Goal: Task Accomplishment & Management: Manage account settings

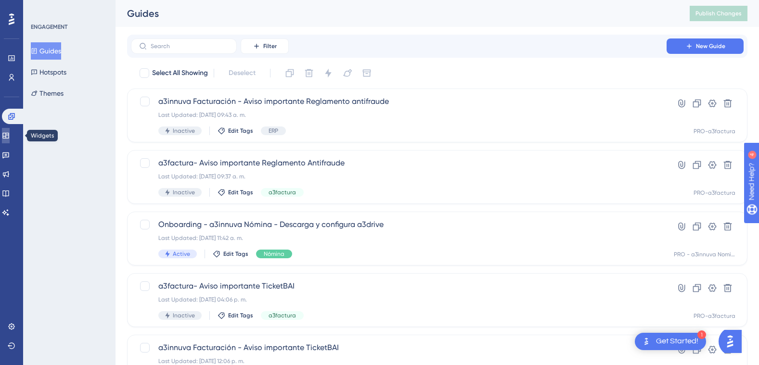
drag, startPoint x: 13, startPoint y: 139, endPoint x: 16, endPoint y: 128, distance: 11.0
click at [9, 139] on icon at bounding box center [5, 136] width 6 height 6
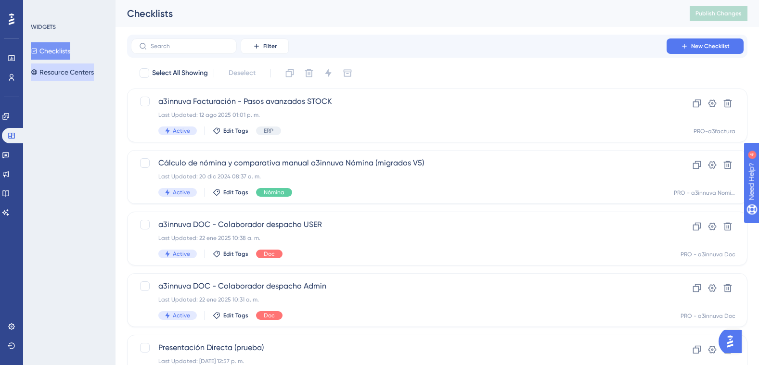
click at [72, 73] on button "Resource Centers" at bounding box center [62, 72] width 63 height 17
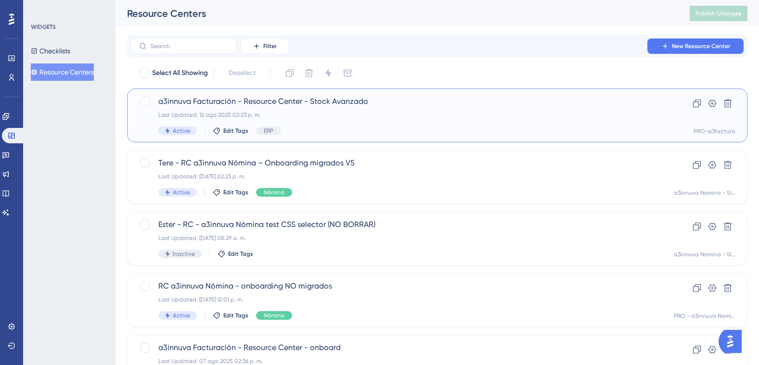
click at [309, 102] on span "a3innuva Facturación - Resource Center - Stock Avanzado" at bounding box center [398, 102] width 481 height 12
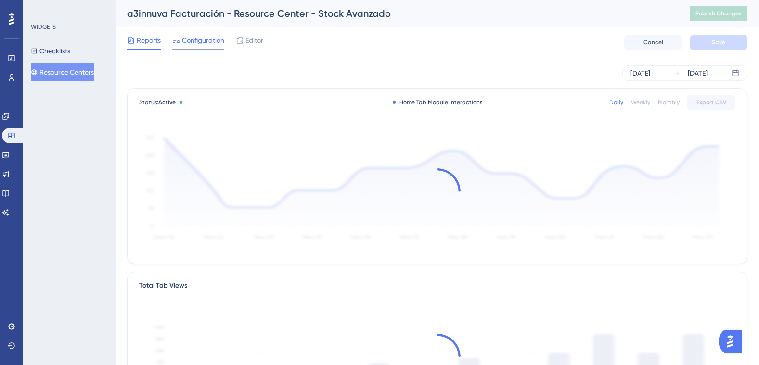
click at [205, 42] on span "Configuration" at bounding box center [203, 41] width 42 height 12
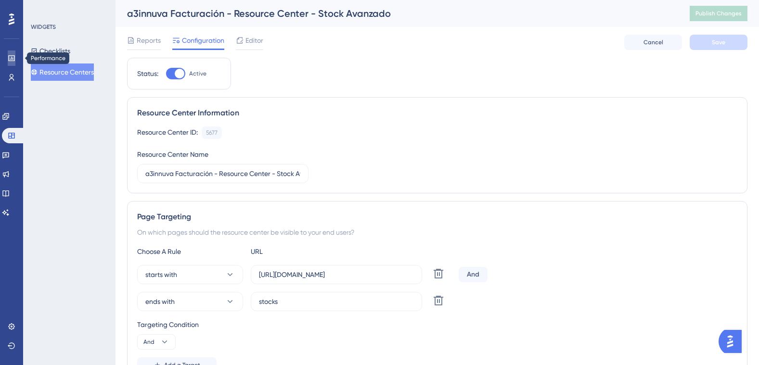
click at [11, 61] on icon at bounding box center [11, 58] width 6 height 6
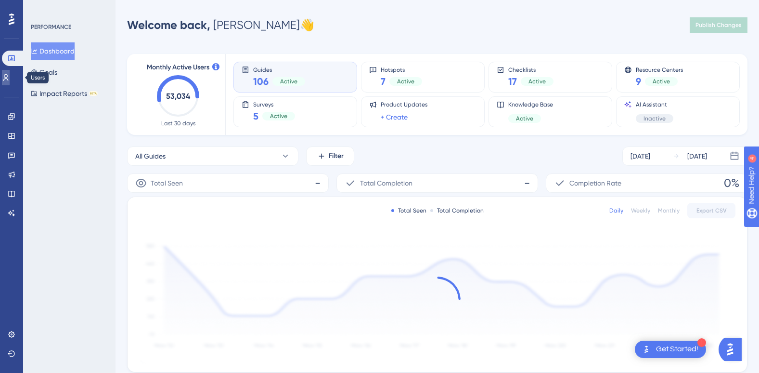
click at [9, 77] on icon at bounding box center [5, 77] width 5 height 7
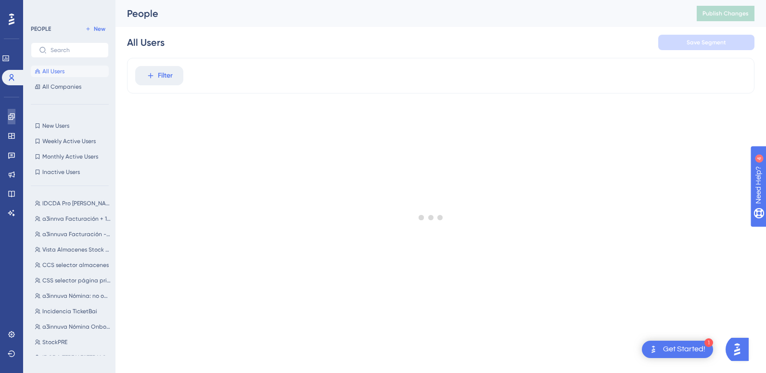
click at [12, 118] on icon at bounding box center [12, 117] width 8 height 8
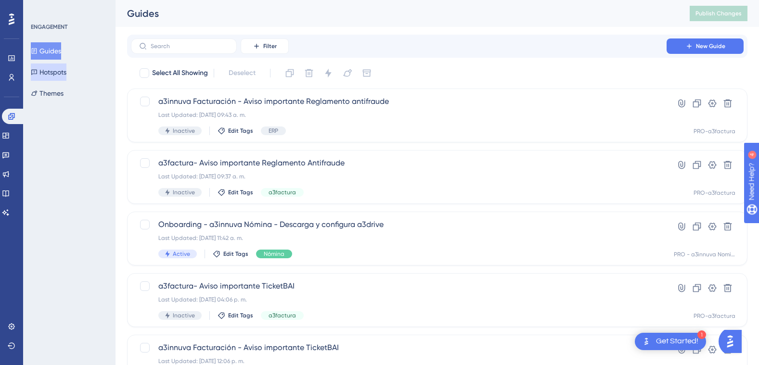
click at [52, 71] on button "Hotspots" at bounding box center [49, 72] width 36 height 17
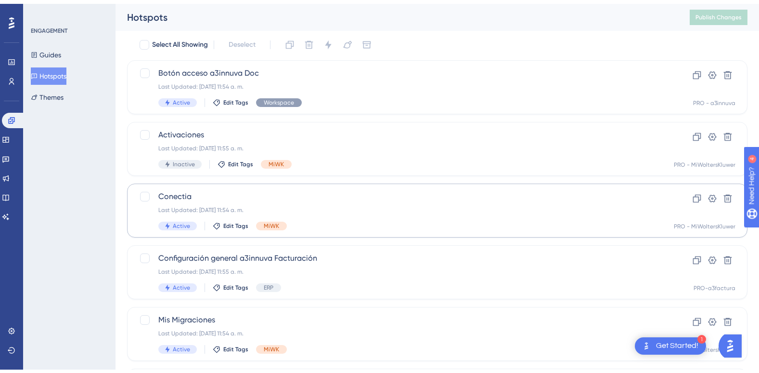
scroll to position [48, 0]
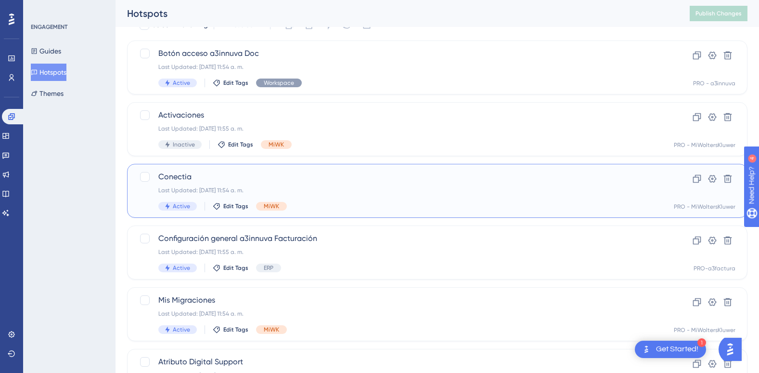
click at [177, 176] on span "Conectia" at bounding box center [398, 177] width 481 height 12
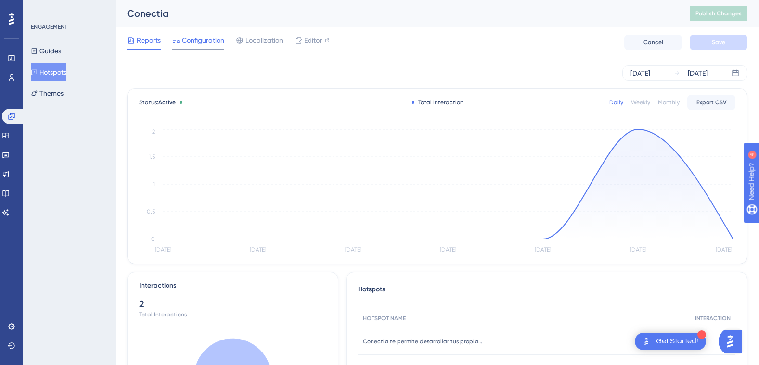
click at [203, 41] on span "Configuration" at bounding box center [203, 41] width 42 height 12
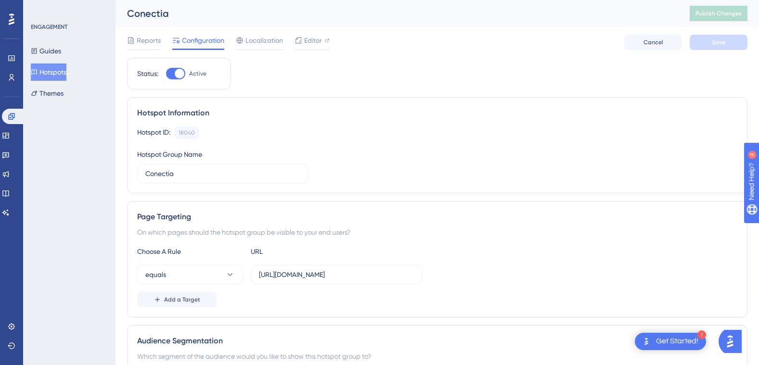
click at [55, 74] on button "Hotspots" at bounding box center [49, 72] width 36 height 17
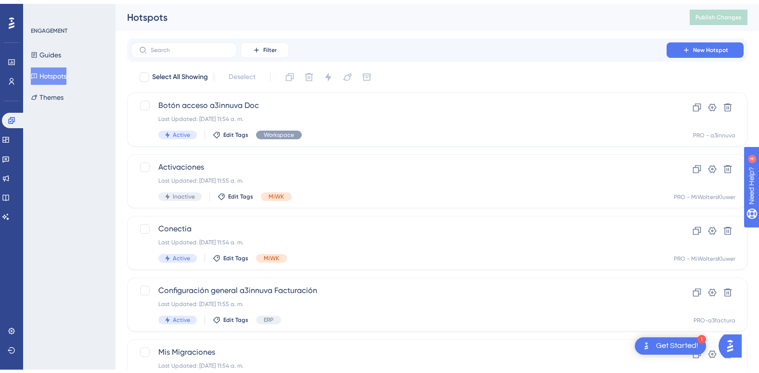
scroll to position [48, 0]
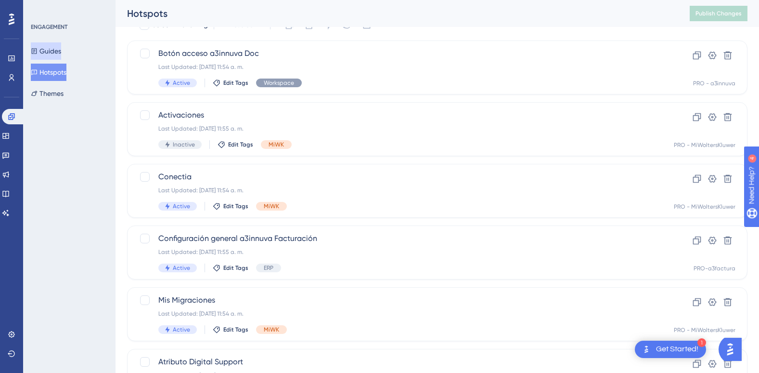
click at [51, 50] on button "Guides" at bounding box center [46, 50] width 30 height 17
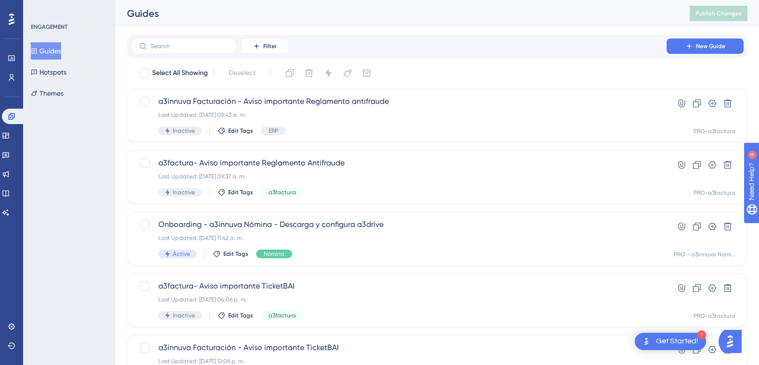
click at [61, 50] on button "Guides" at bounding box center [46, 50] width 30 height 17
click at [166, 49] on input "text" at bounding box center [190, 46] width 78 height 7
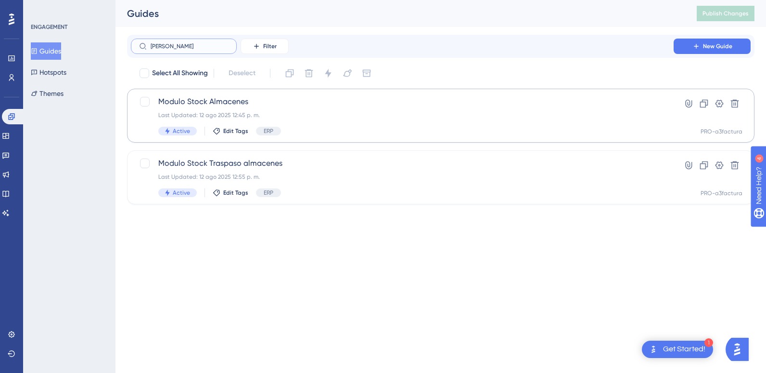
type input "[PERSON_NAME]"
click at [232, 105] on span "Modulo Stock Almacenes" at bounding box center [402, 102] width 488 height 12
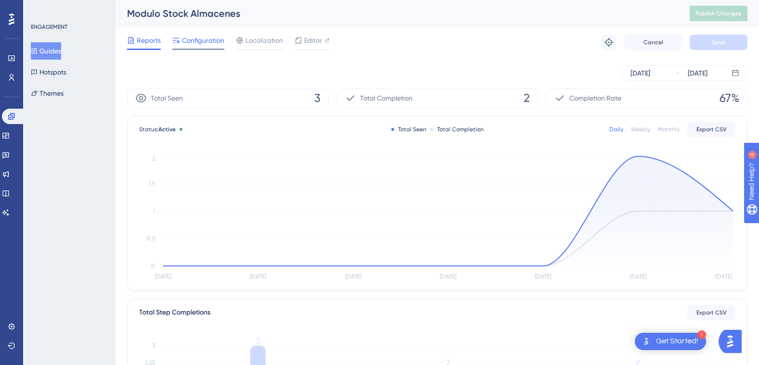
click at [202, 36] on span "Configuration" at bounding box center [203, 41] width 42 height 12
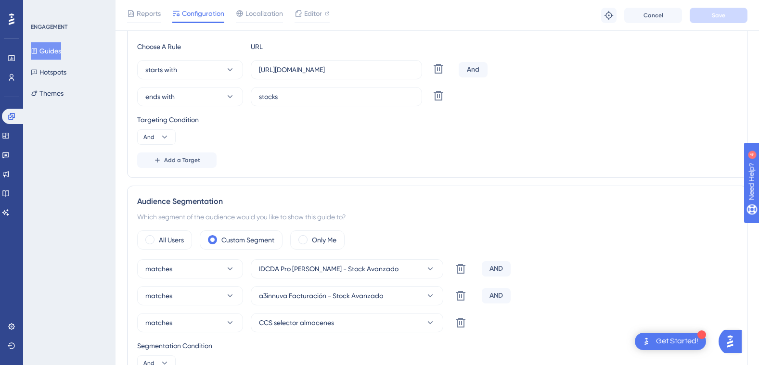
scroll to position [337, 0]
